Goal: Book appointment/travel/reservation

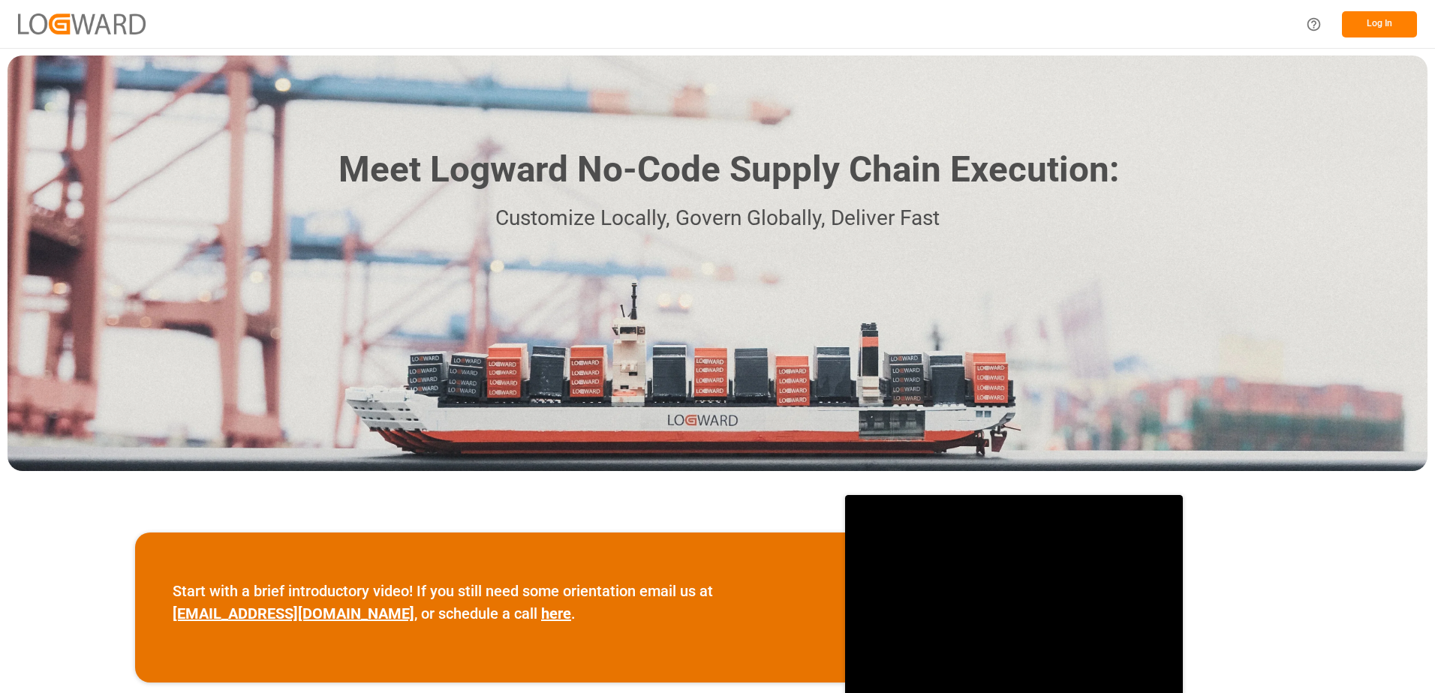
click at [1382, 21] on button "Log In" at bounding box center [1379, 24] width 75 height 26
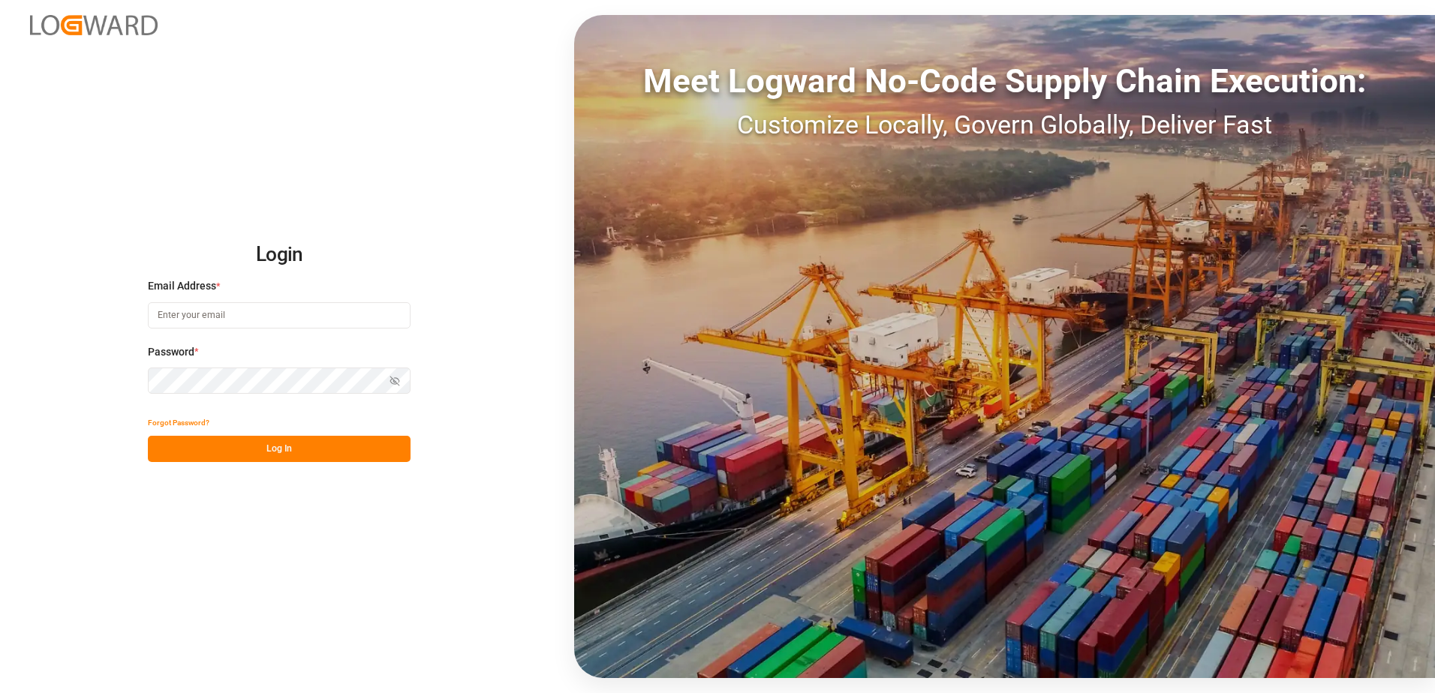
click at [257, 308] on input at bounding box center [279, 315] width 263 height 26
type input "[PERSON_NAME][EMAIL_ADDRESS][DOMAIN_NAME]"
click at [393, 383] on icon "button" at bounding box center [394, 381] width 11 height 11
click at [281, 446] on button "Log In" at bounding box center [279, 449] width 263 height 26
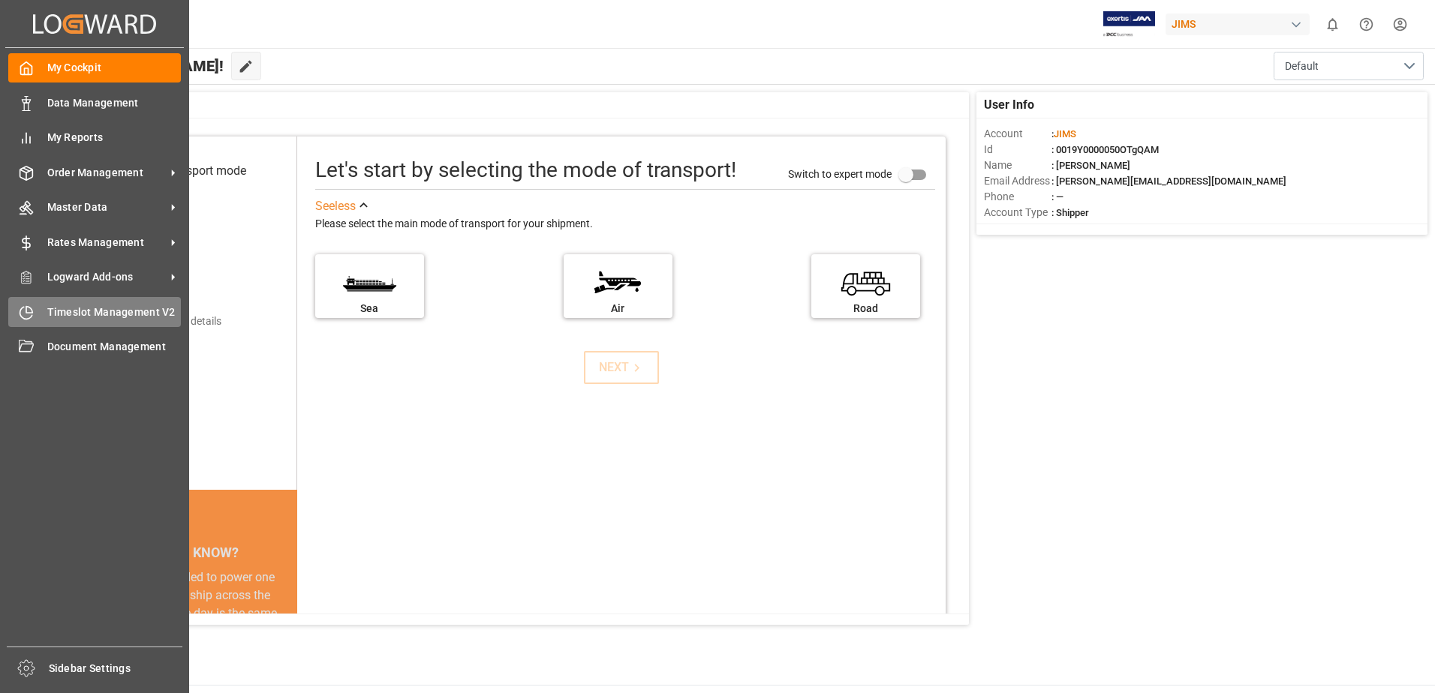
click at [25, 314] on icon at bounding box center [26, 312] width 15 height 15
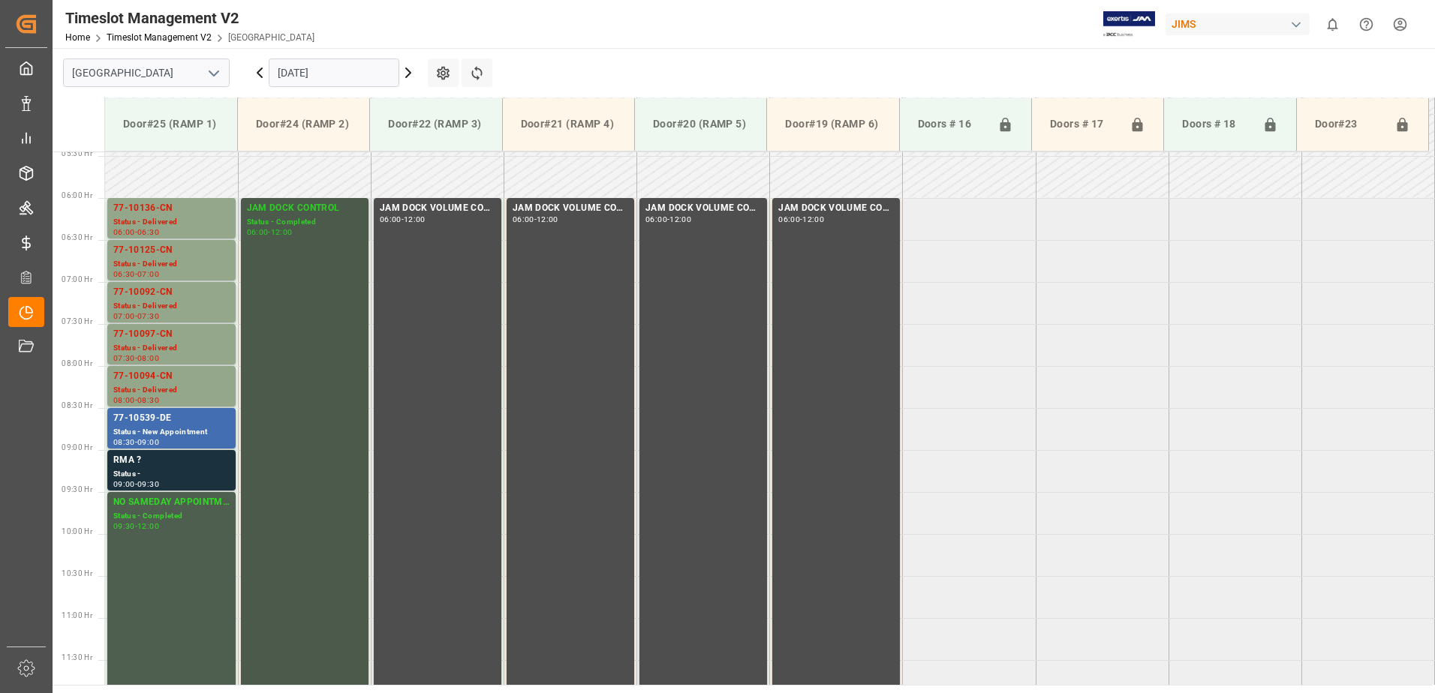
scroll to position [363, 0]
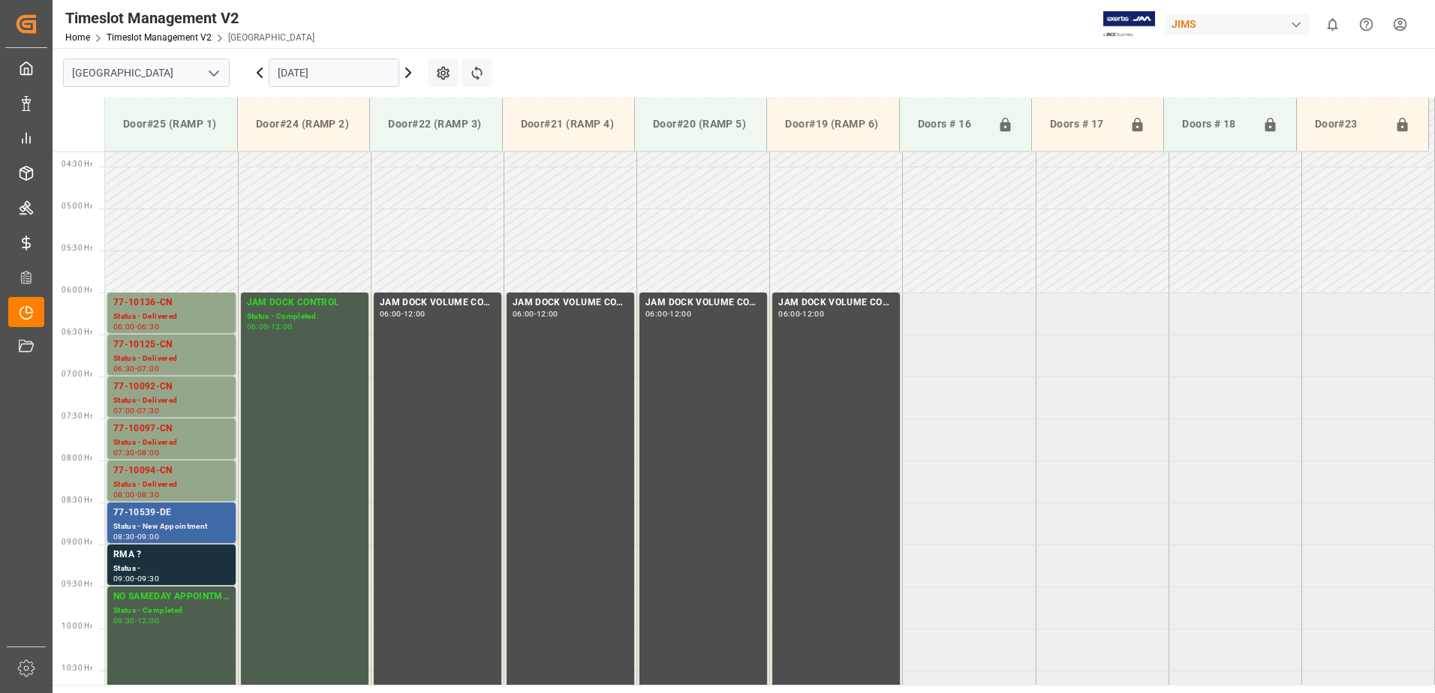
click at [200, 525] on div "Status - New Appointment" at bounding box center [171, 527] width 116 height 13
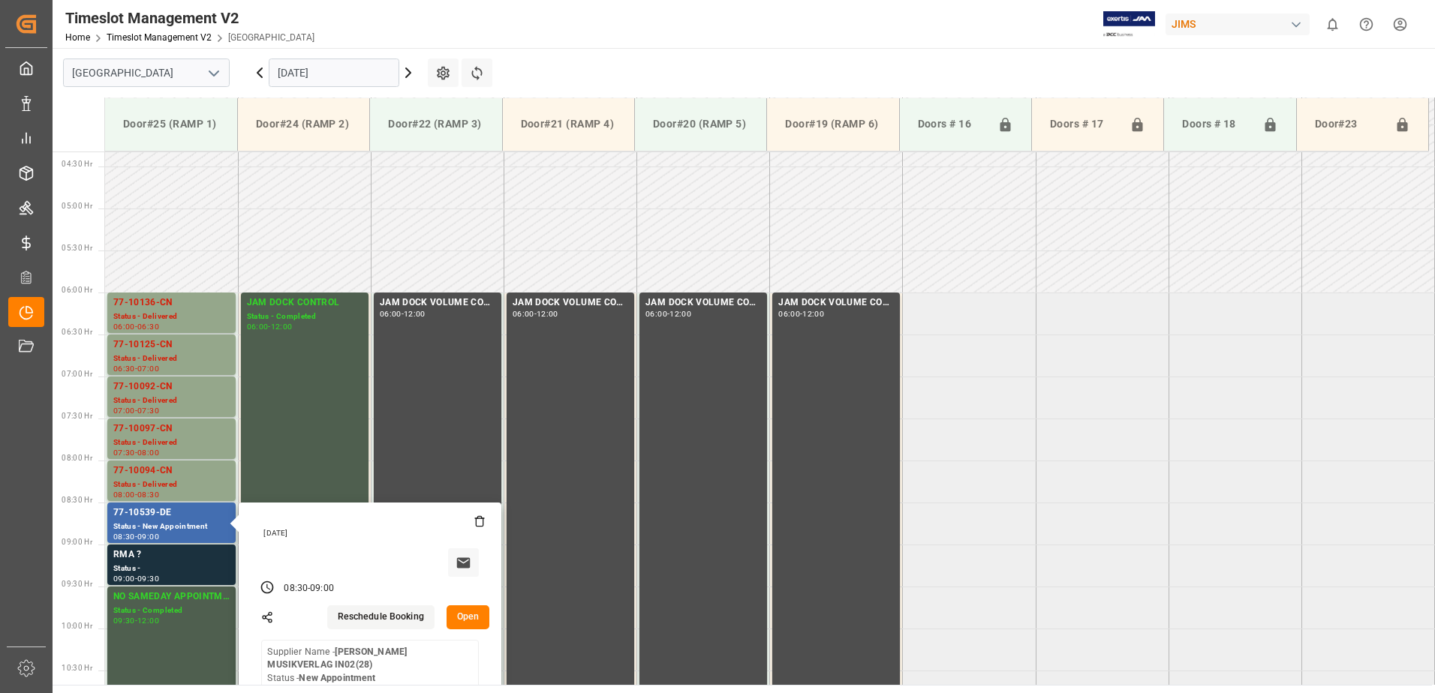
click at [356, 72] on input "[DATE]" at bounding box center [334, 73] width 131 height 29
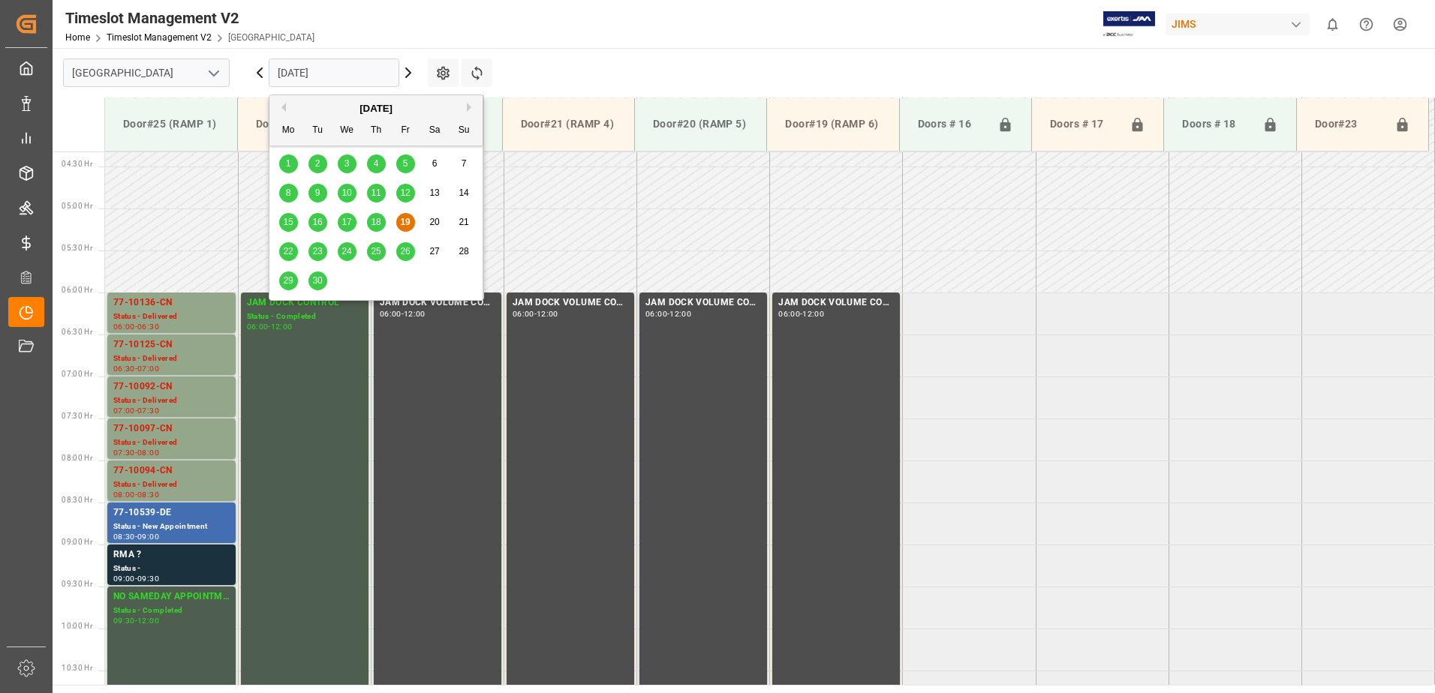
click at [288, 254] on span "22" at bounding box center [288, 251] width 10 height 11
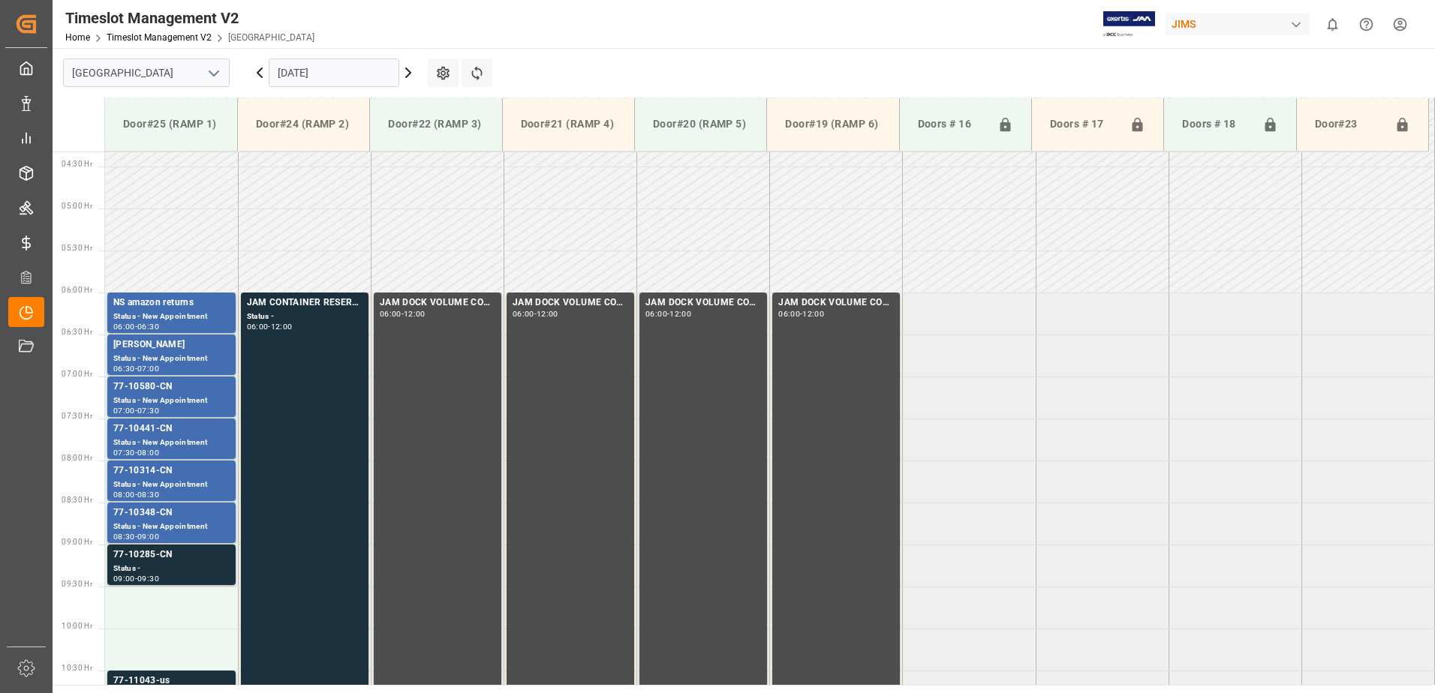
scroll to position [438, 0]
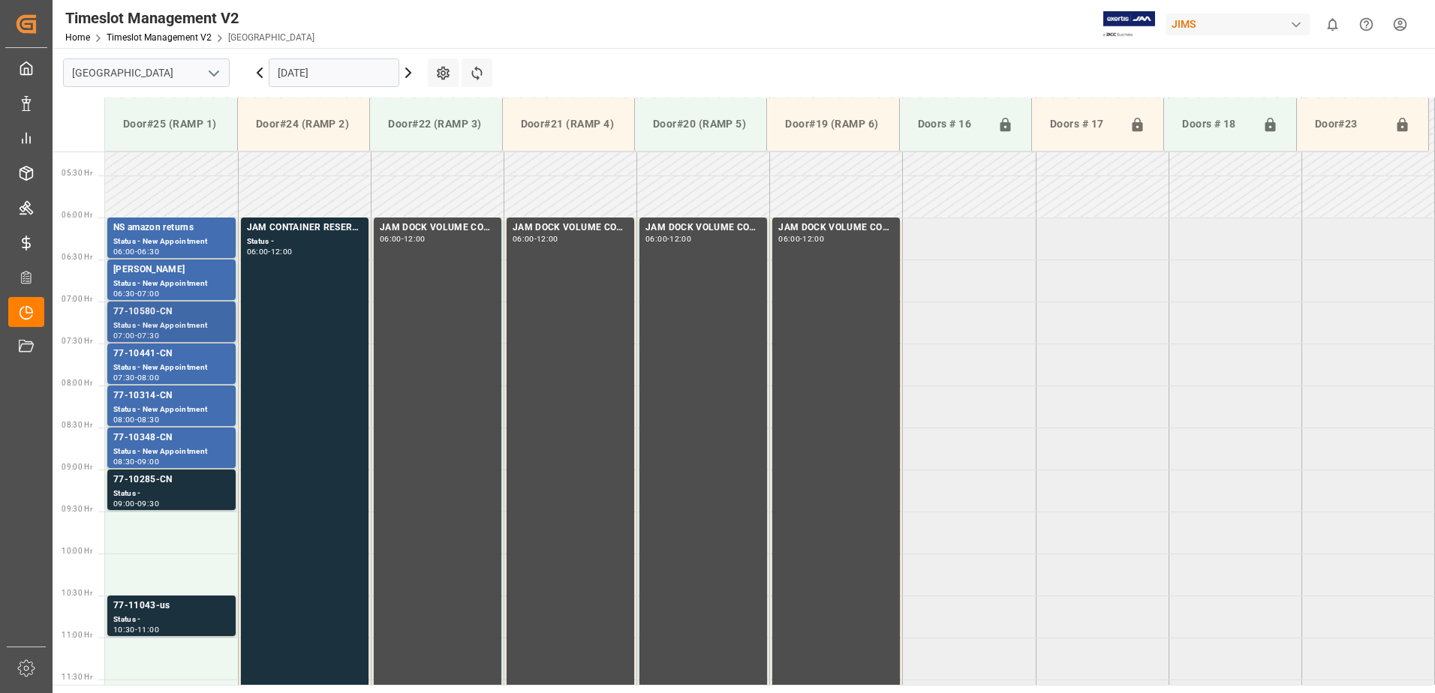
click at [186, 323] on div "Status - New Appointment" at bounding box center [171, 326] width 116 height 13
click at [203, 357] on div "77-10441-CN" at bounding box center [171, 354] width 116 height 15
click at [210, 392] on div "77-10314-CN" at bounding box center [171, 396] width 116 height 15
click at [215, 435] on div "77-10348-CN" at bounding box center [171, 438] width 116 height 15
click at [211, 498] on div "Status -" at bounding box center [171, 494] width 116 height 13
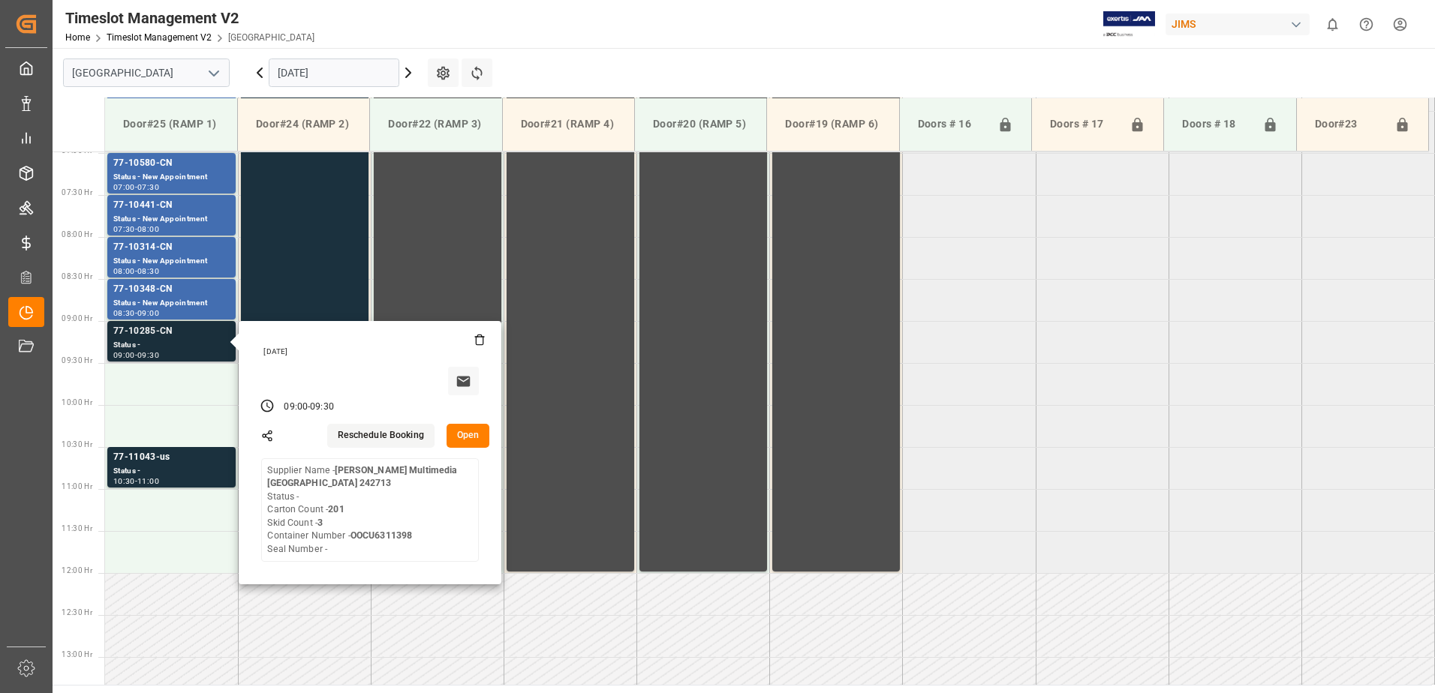
scroll to position [588, 0]
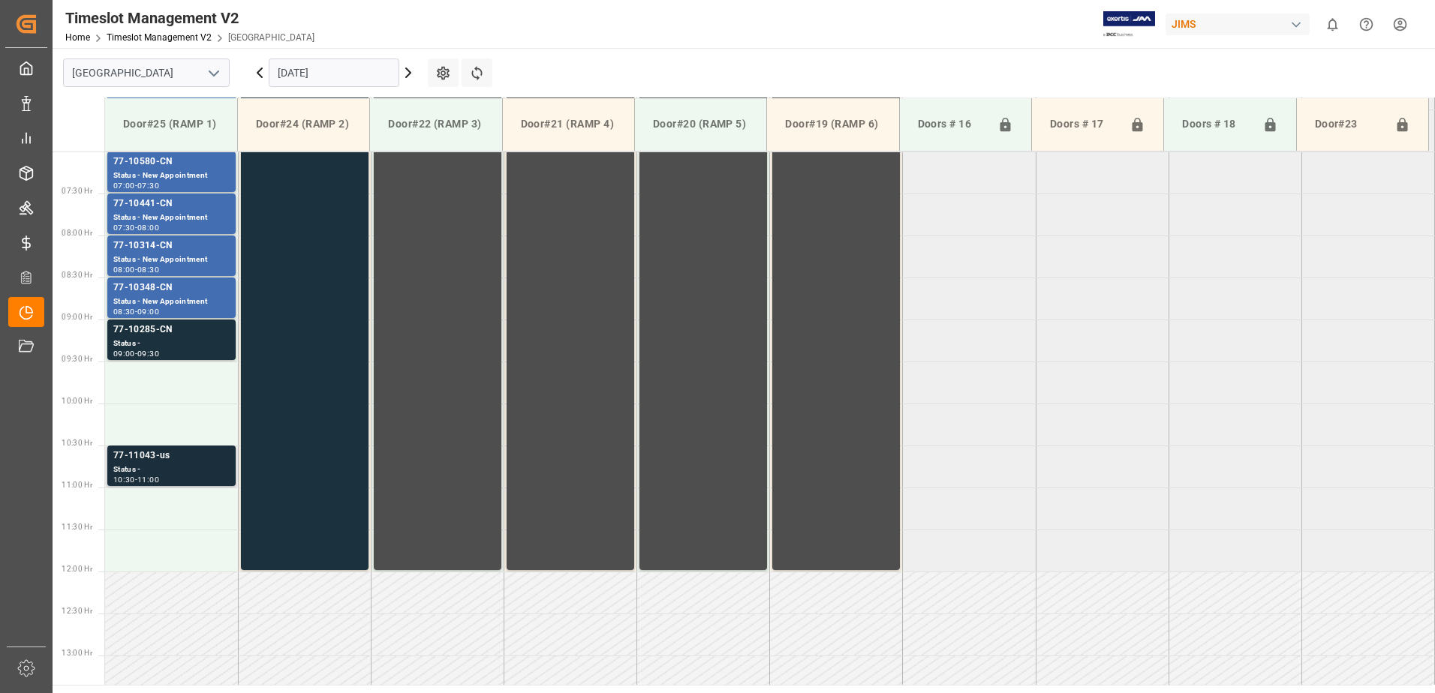
click at [207, 469] on div "Status -" at bounding box center [171, 470] width 116 height 13
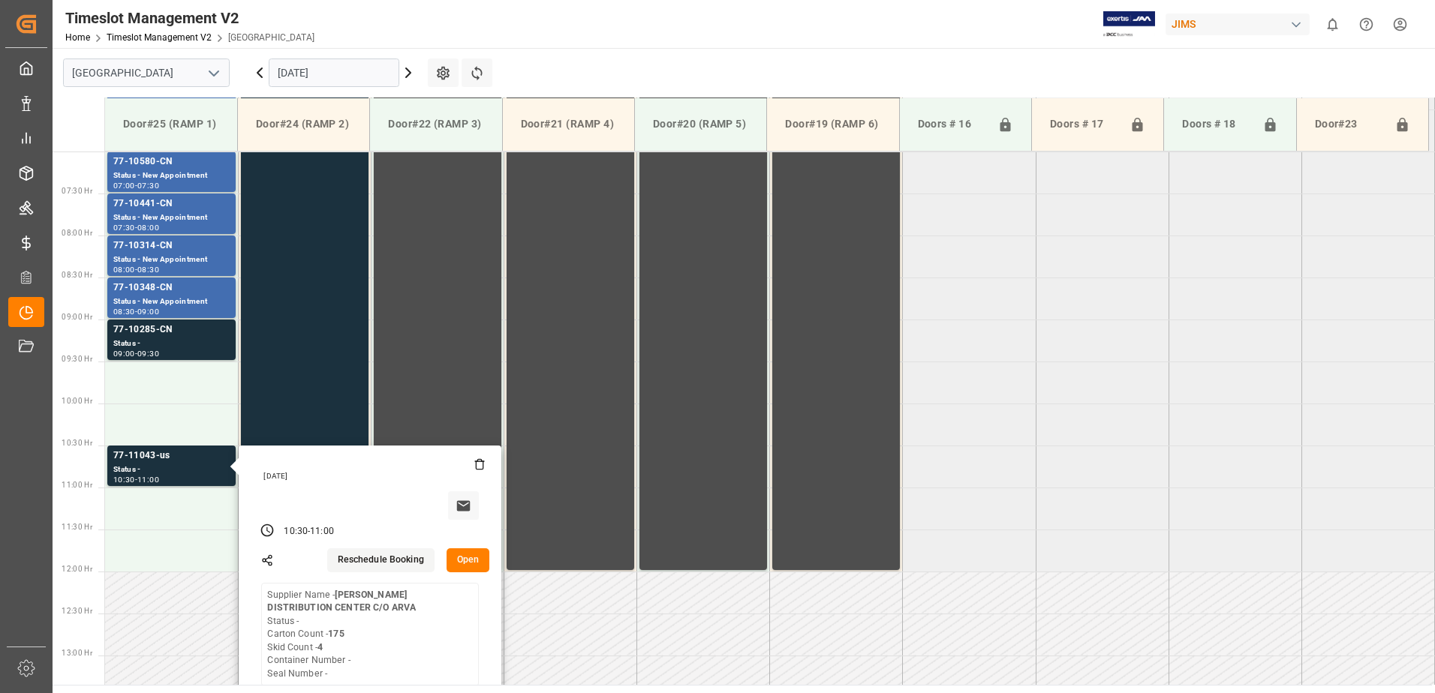
scroll to position [288, 0]
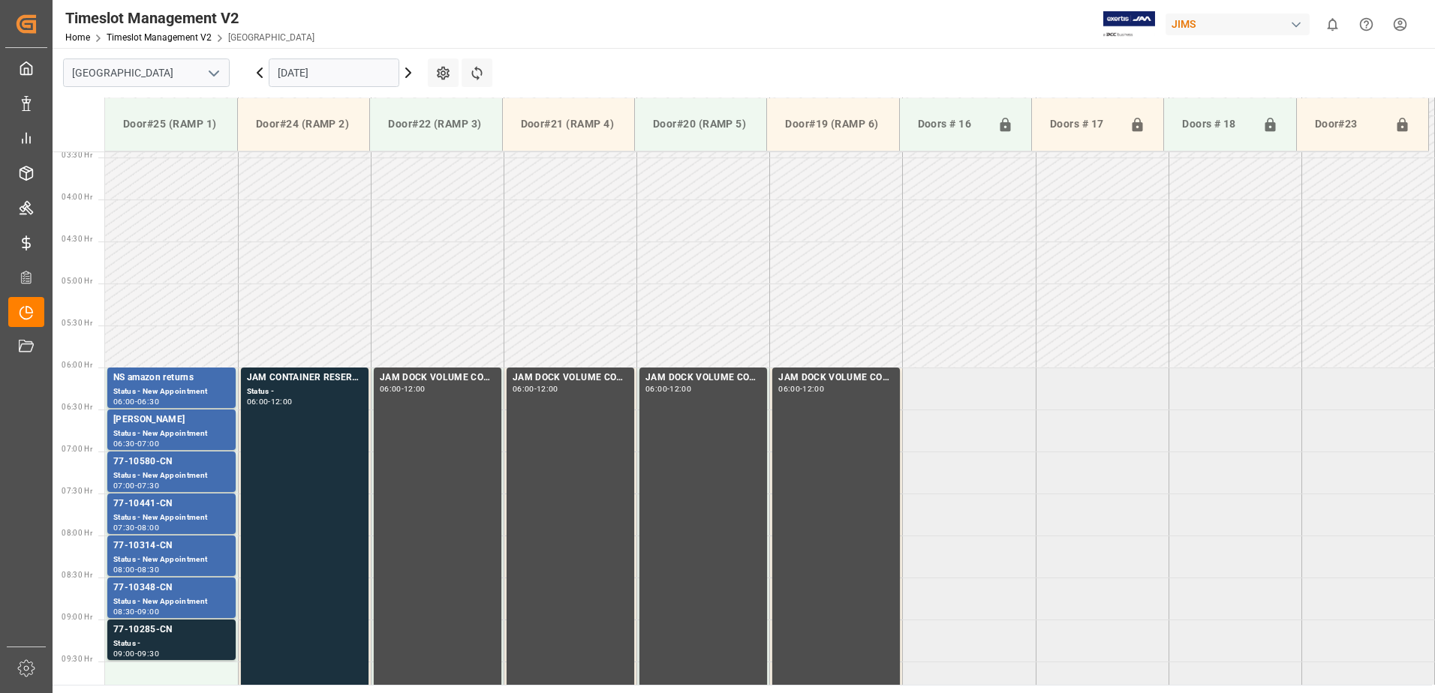
click at [352, 79] on input "[DATE]" at bounding box center [334, 73] width 131 height 29
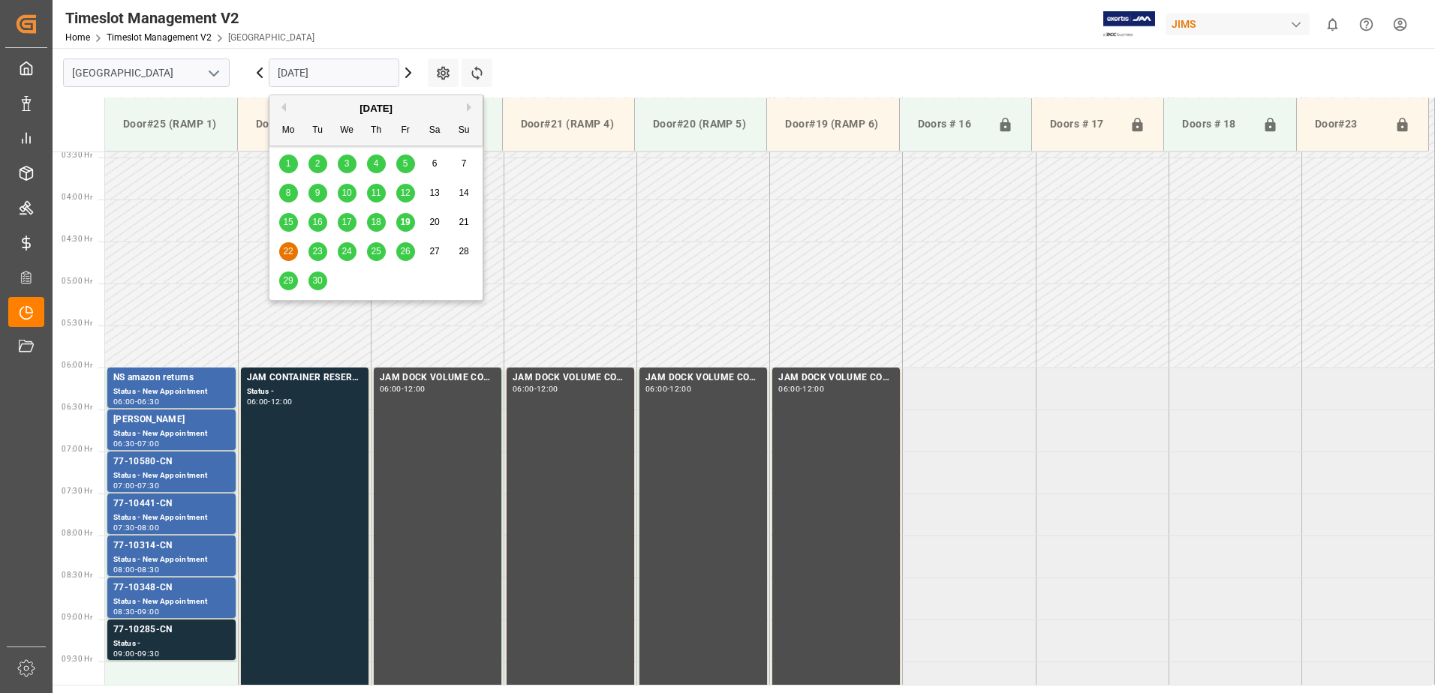
click at [323, 246] on div "23" at bounding box center [317, 252] width 19 height 18
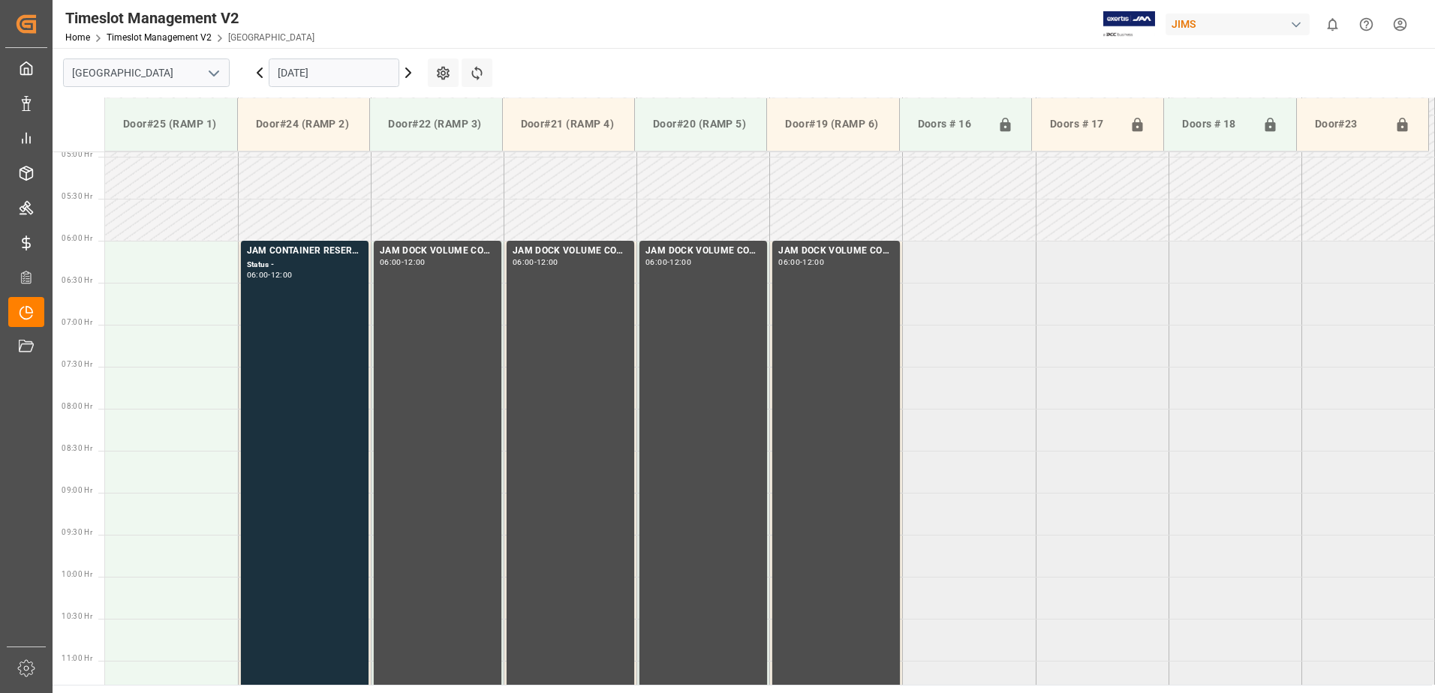
scroll to position [363, 0]
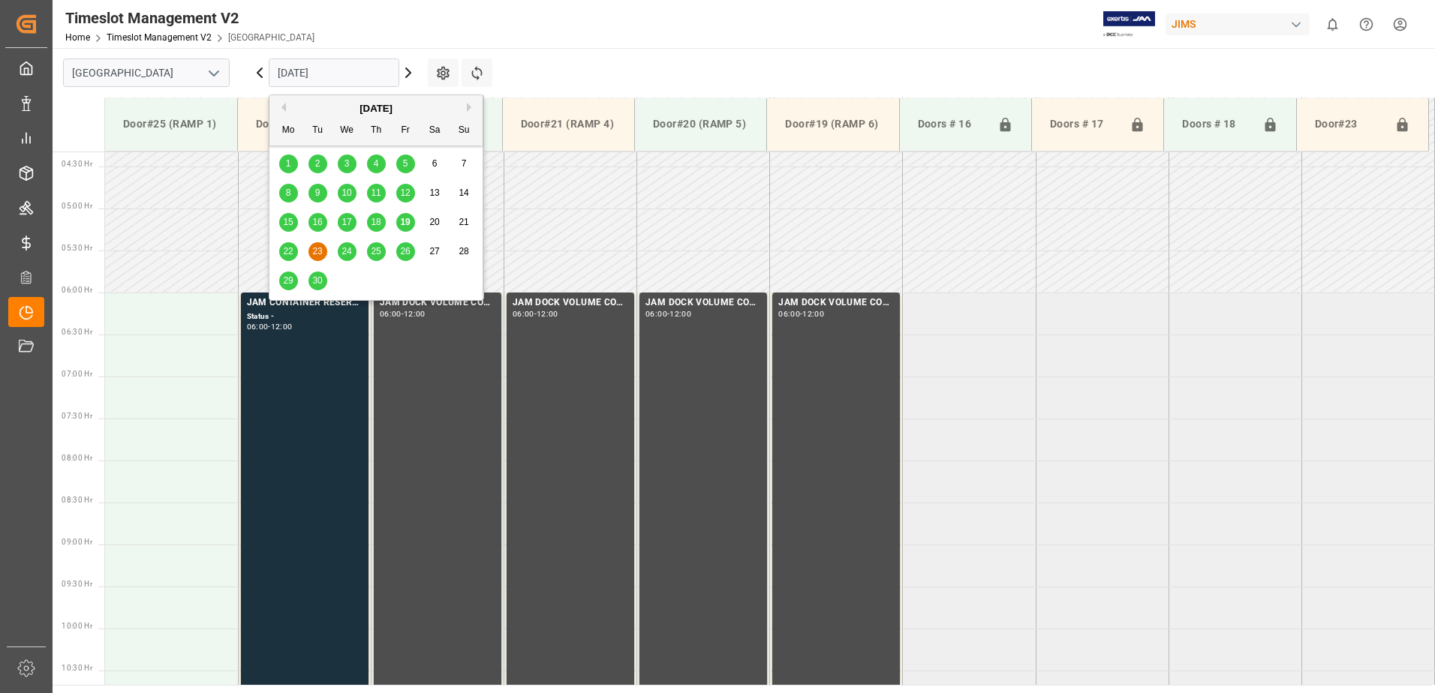
click at [354, 72] on input "[DATE]" at bounding box center [334, 73] width 131 height 29
click at [341, 250] on span "24" at bounding box center [346, 251] width 10 height 11
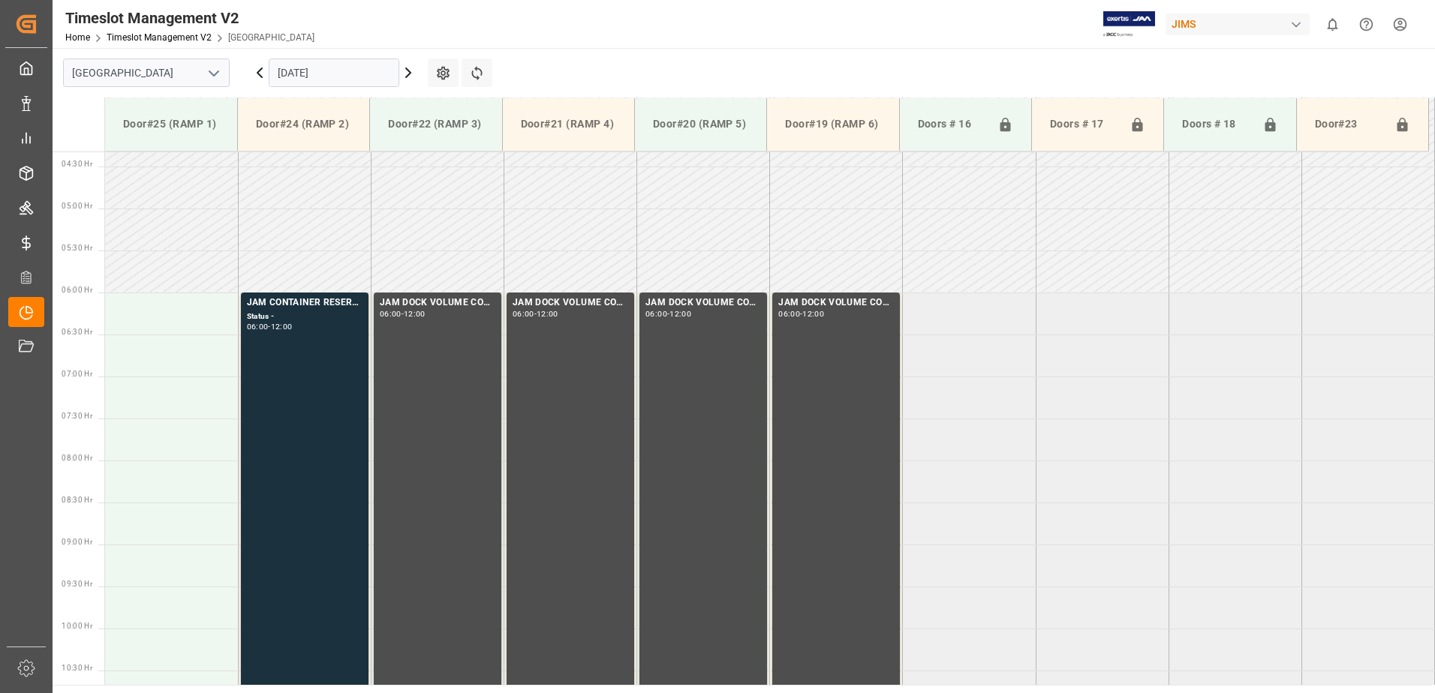
click at [347, 65] on input "[DATE]" at bounding box center [334, 73] width 131 height 29
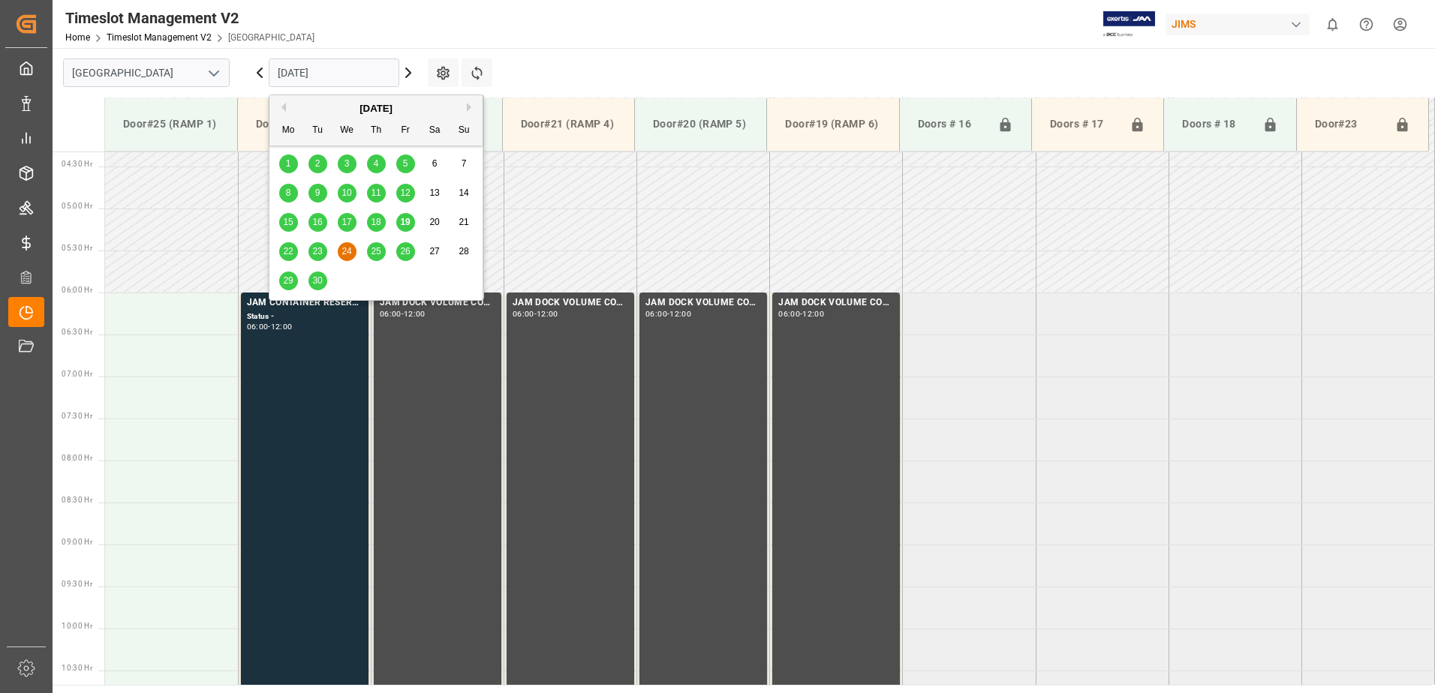
click at [377, 251] on span "25" at bounding box center [376, 251] width 10 height 11
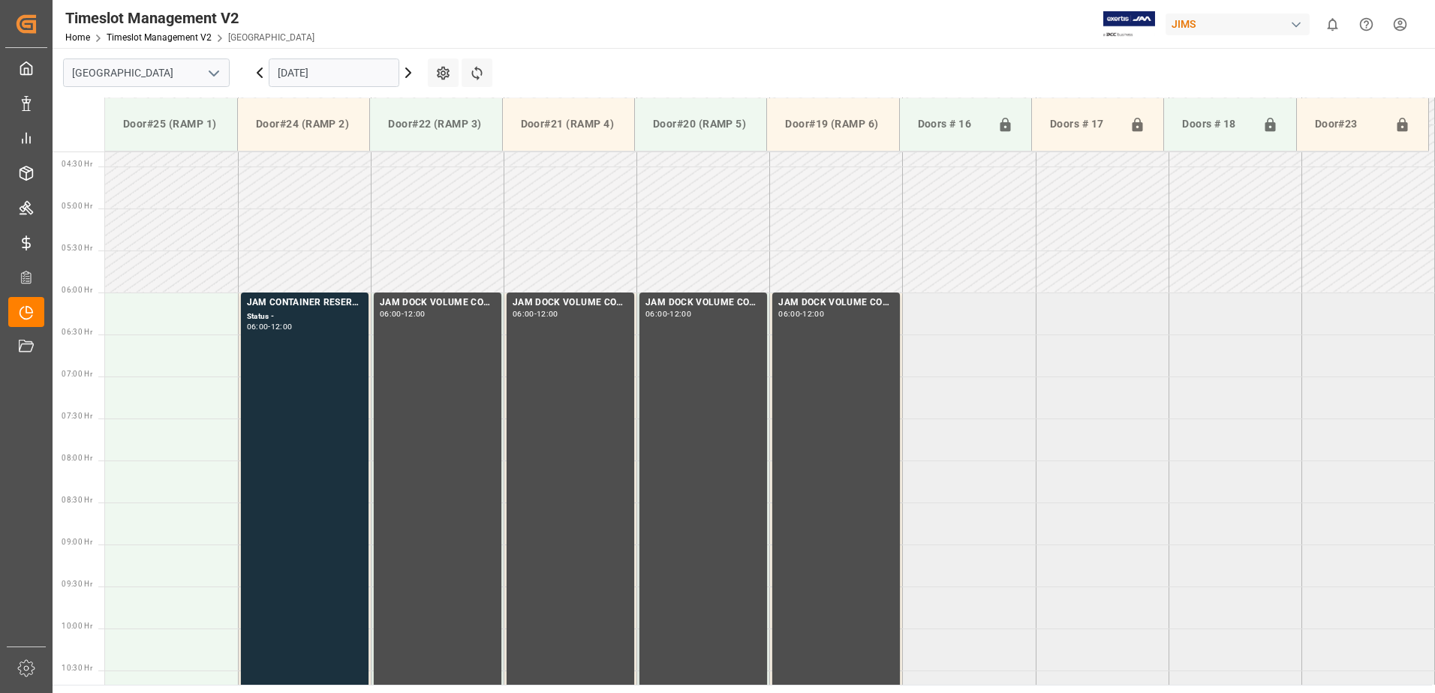
click at [362, 68] on input "[DATE]" at bounding box center [334, 73] width 131 height 29
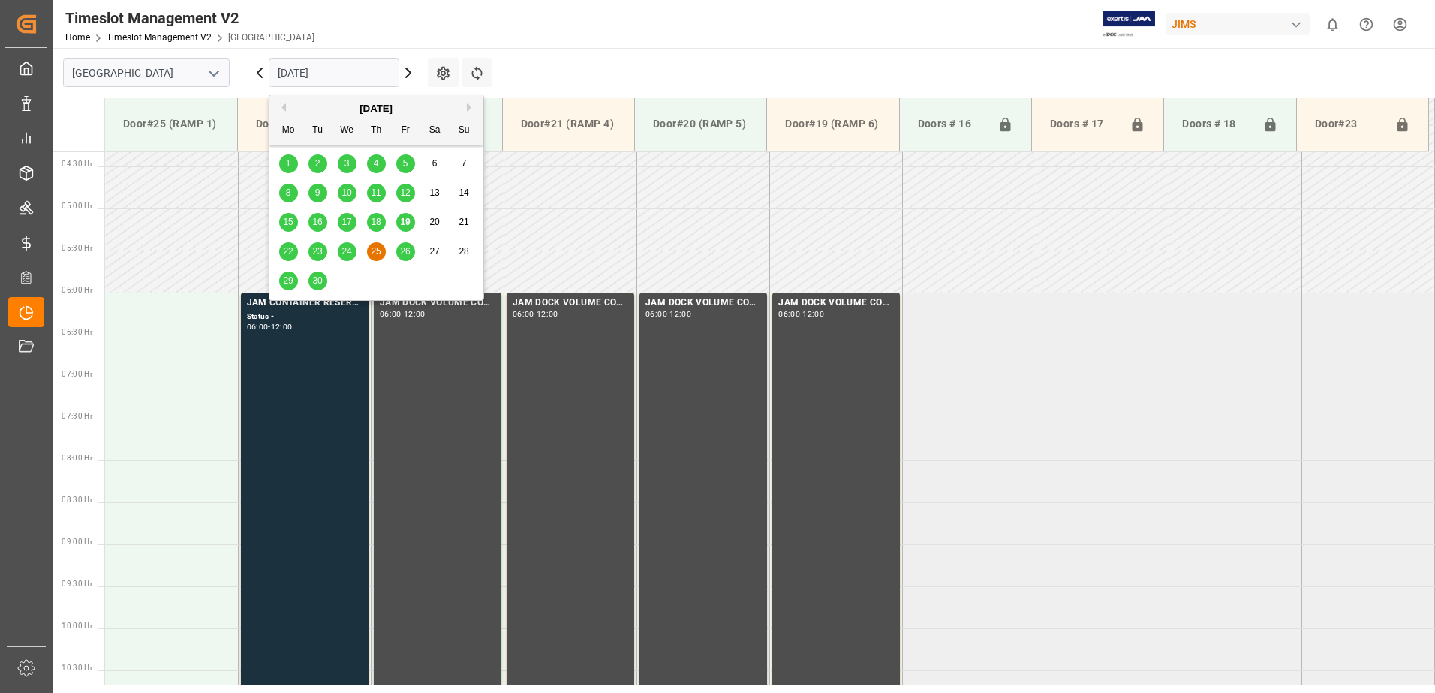
click at [407, 247] on span "26" at bounding box center [405, 251] width 10 height 11
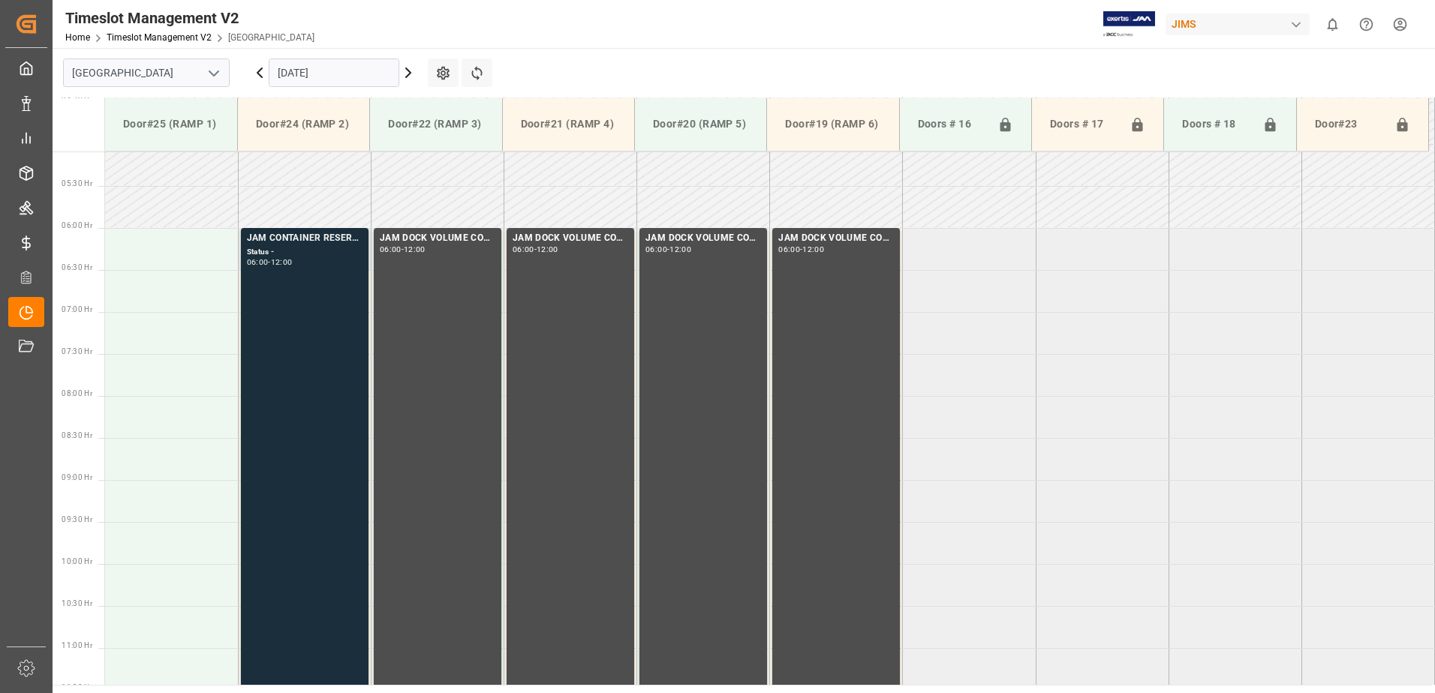
scroll to position [300, 0]
